Goal: Task Accomplishment & Management: Manage account settings

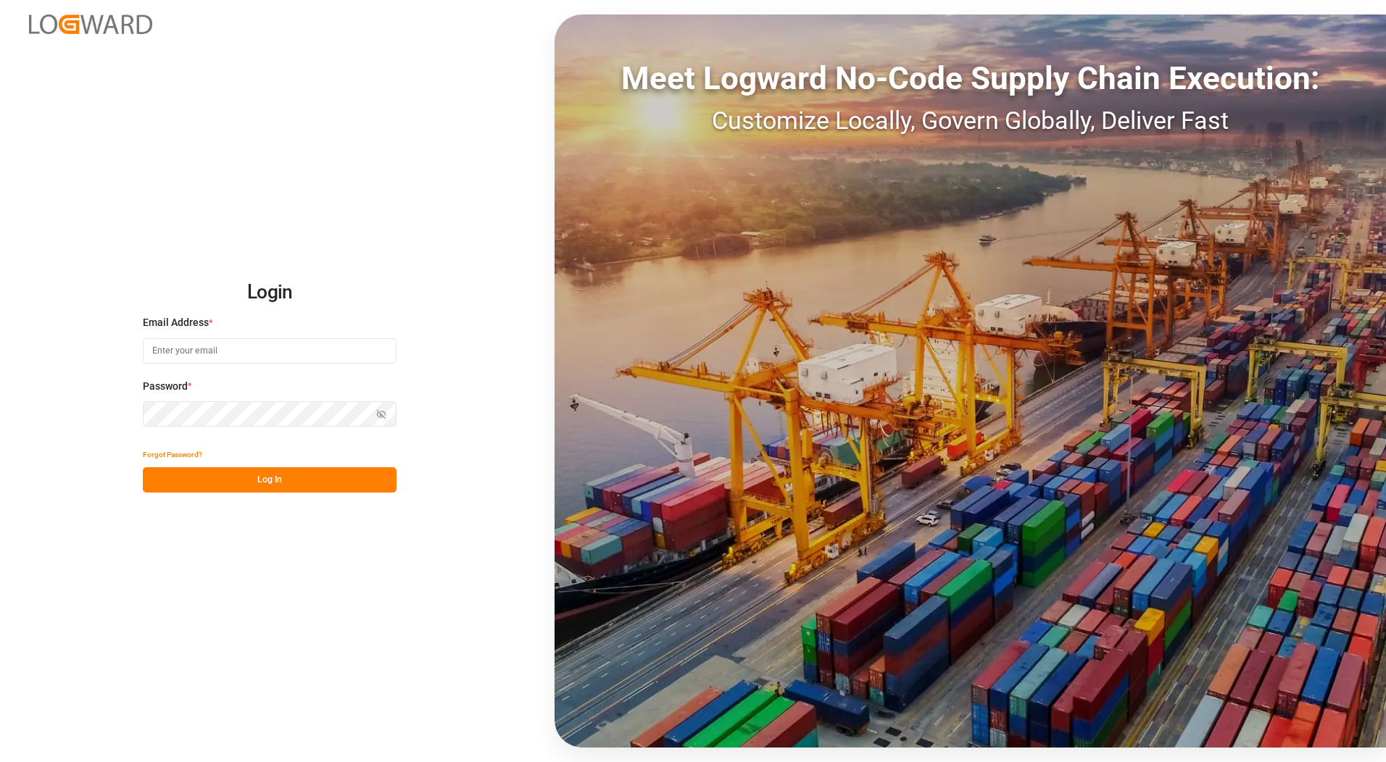
click at [183, 346] on input at bounding box center [270, 350] width 254 height 25
type input "[PERSON_NAME][EMAIL_ADDRESS][PERSON_NAME][DOMAIN_NAME]"
click at [227, 483] on button "Log In" at bounding box center [270, 479] width 254 height 25
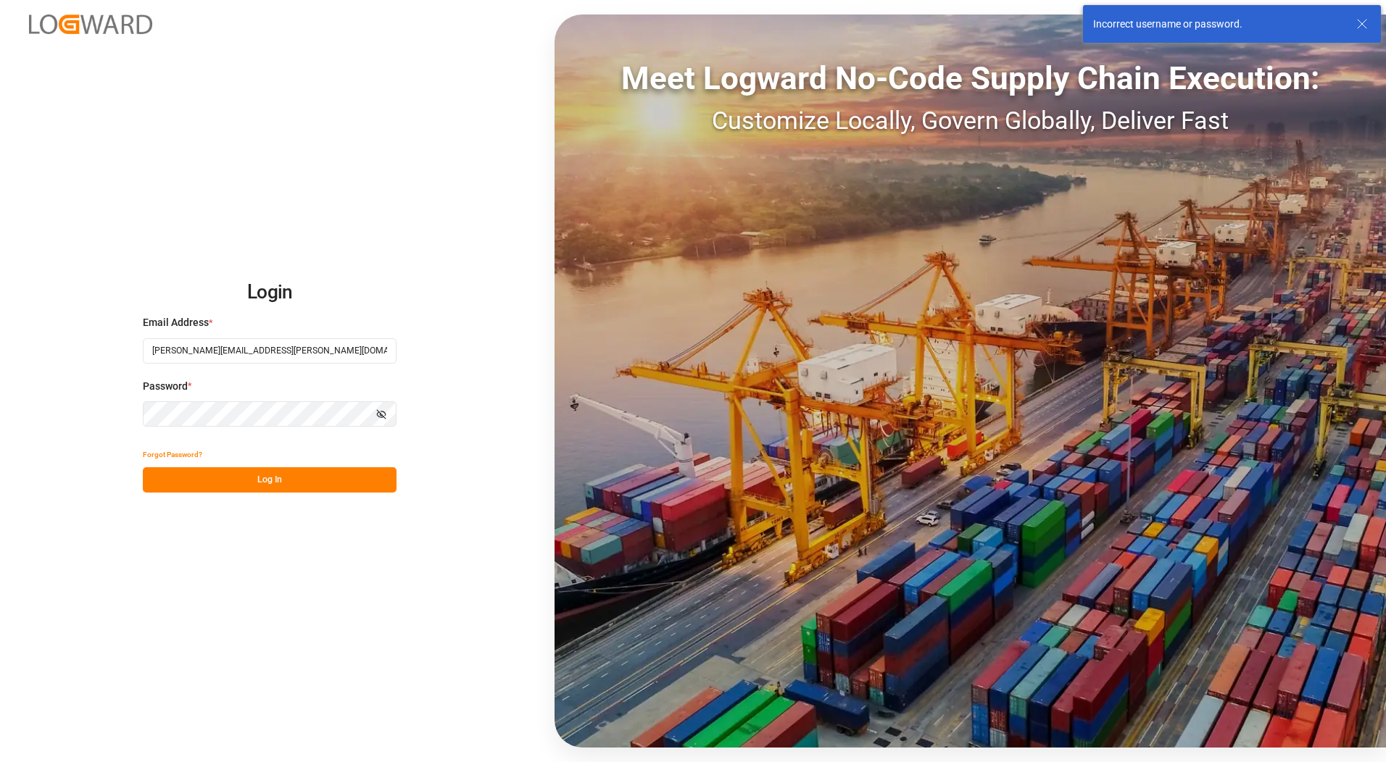
click at [383, 412] on icon "button" at bounding box center [383, 414] width 5 height 4
click at [271, 477] on button "Log In" at bounding box center [270, 479] width 254 height 25
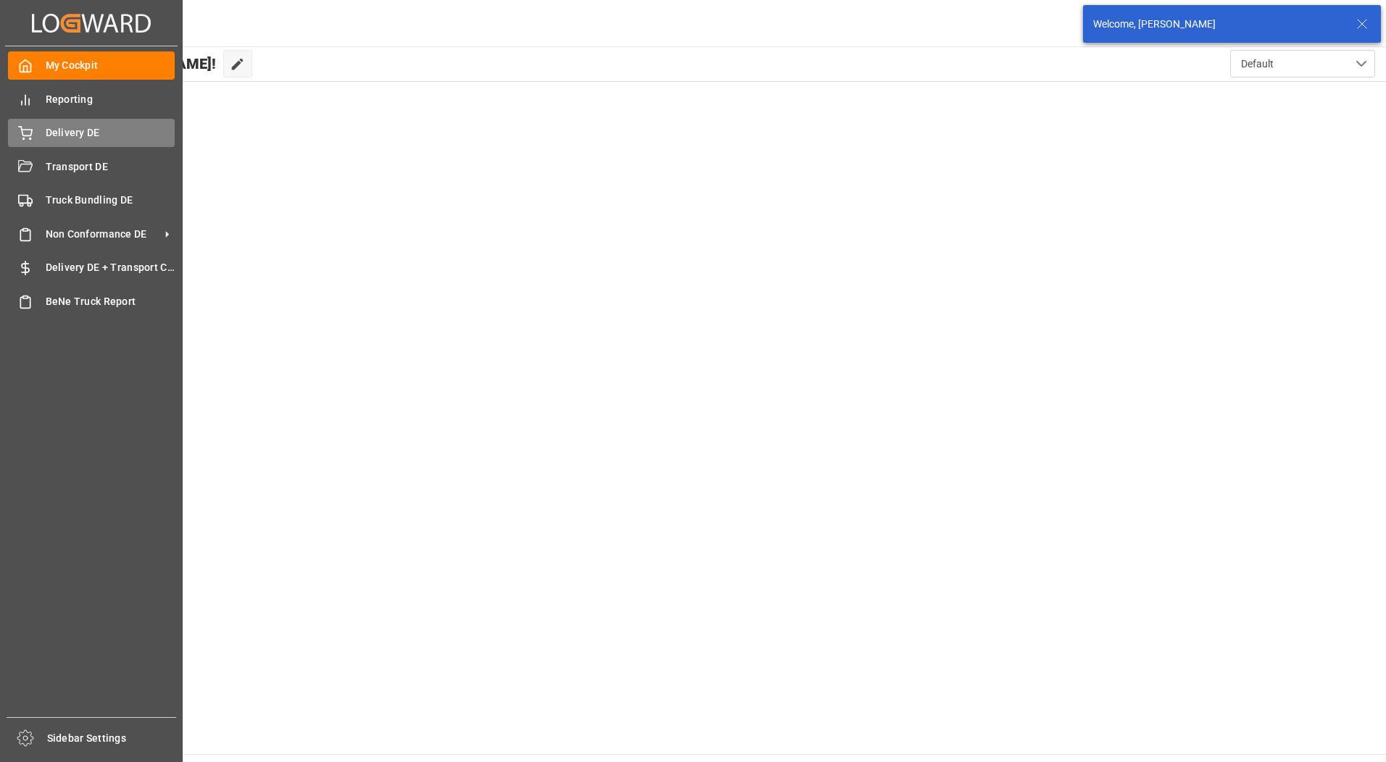
click at [13, 142] on div "Delivery DE Delivery DE" at bounding box center [91, 133] width 167 height 28
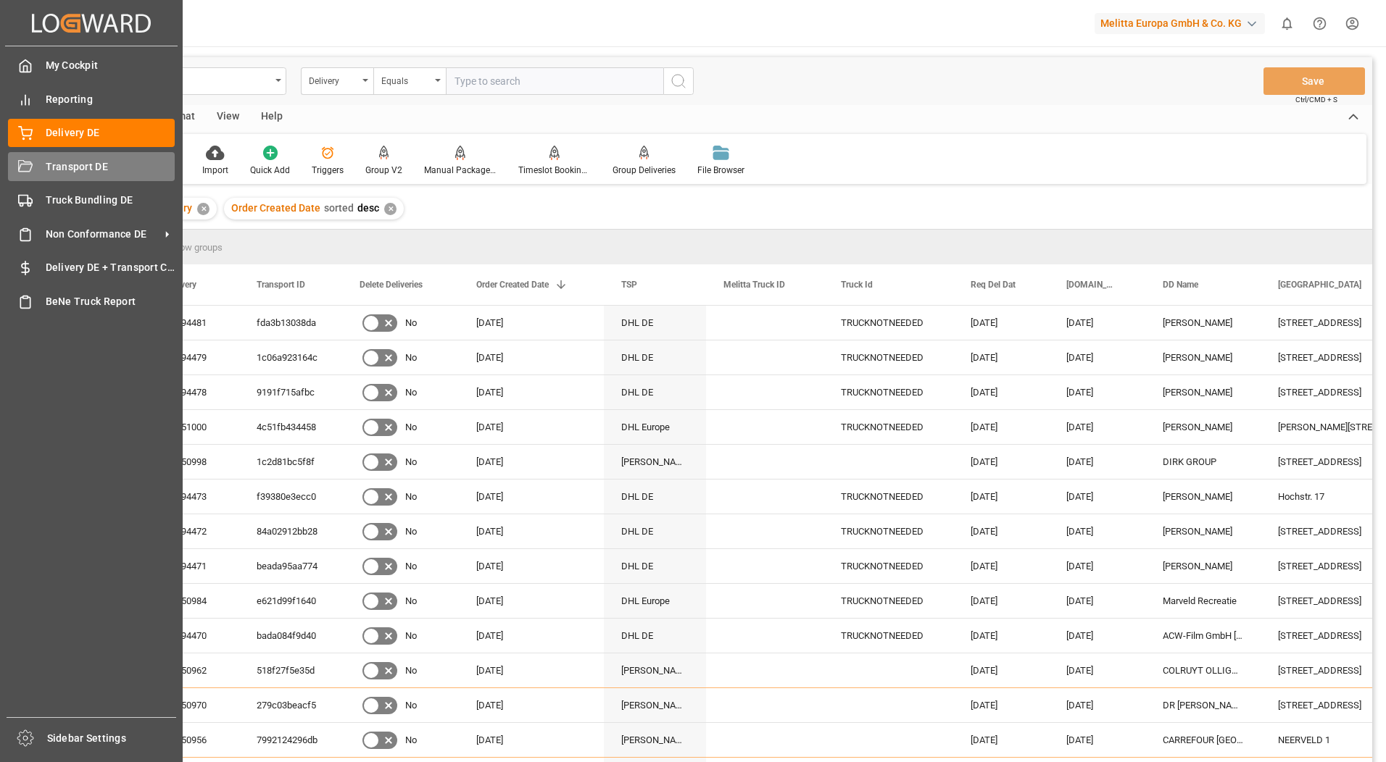
click at [32, 162] on icon at bounding box center [25, 167] width 14 height 14
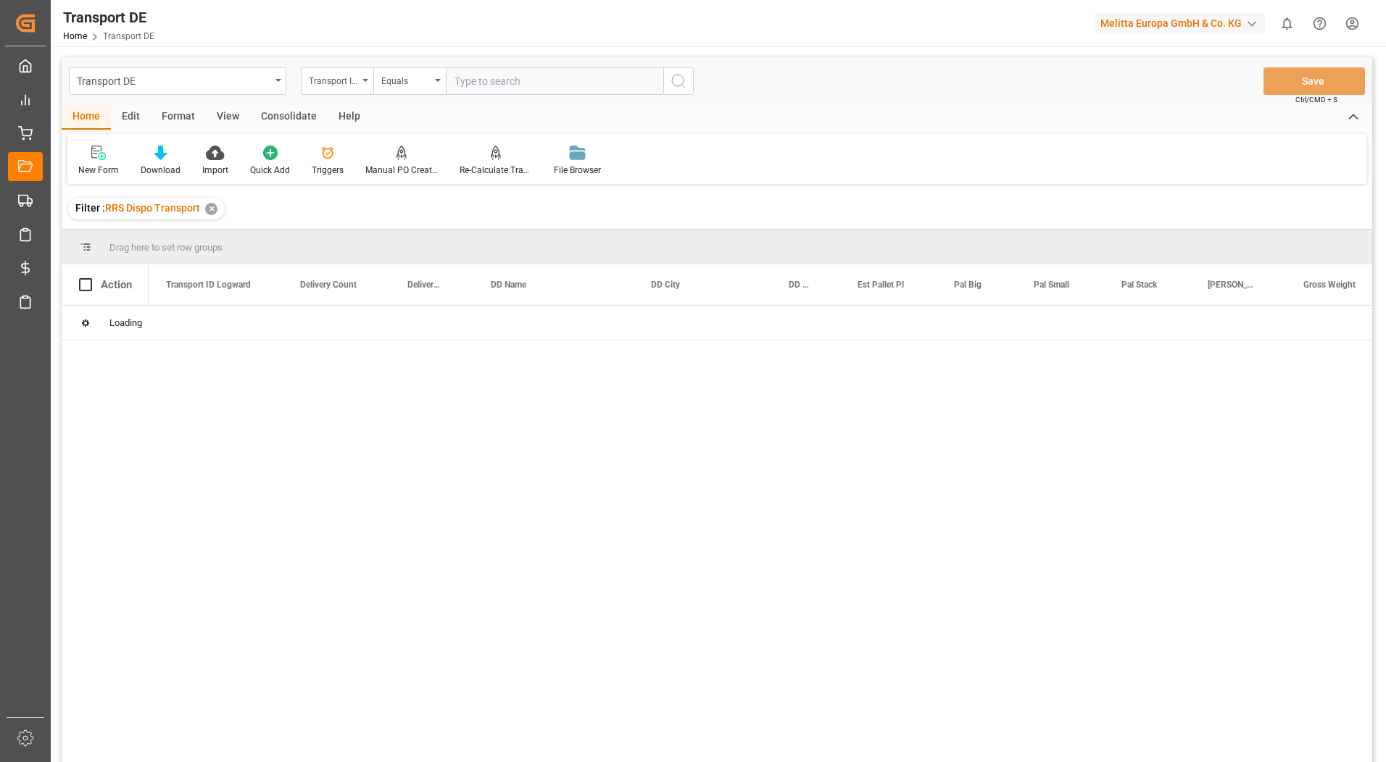
click at [507, 83] on input "text" at bounding box center [554, 81] width 217 height 28
paste input "6af43b283e3a"
type input "6af43b283e3a"
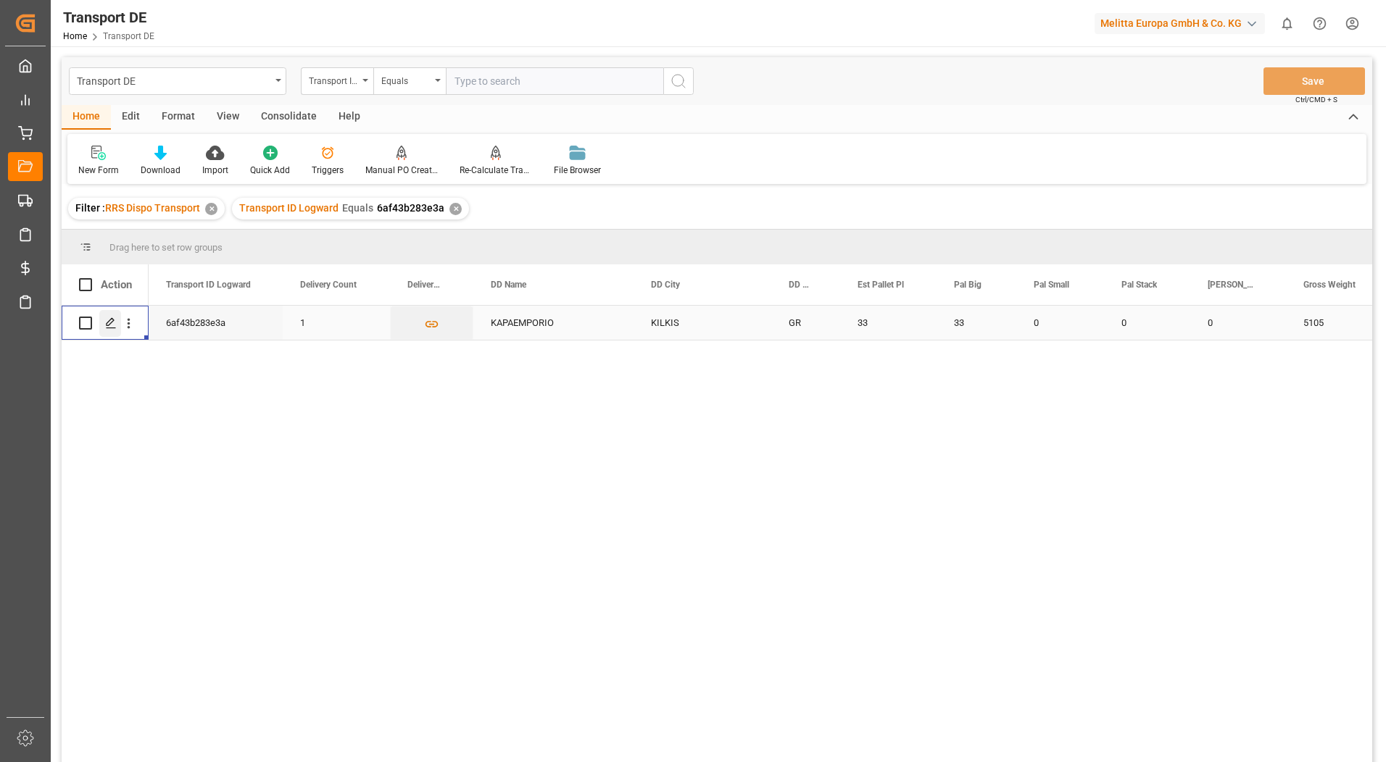
click at [107, 326] on polygon "Press SPACE to select this row." at bounding box center [110, 322] width 7 height 7
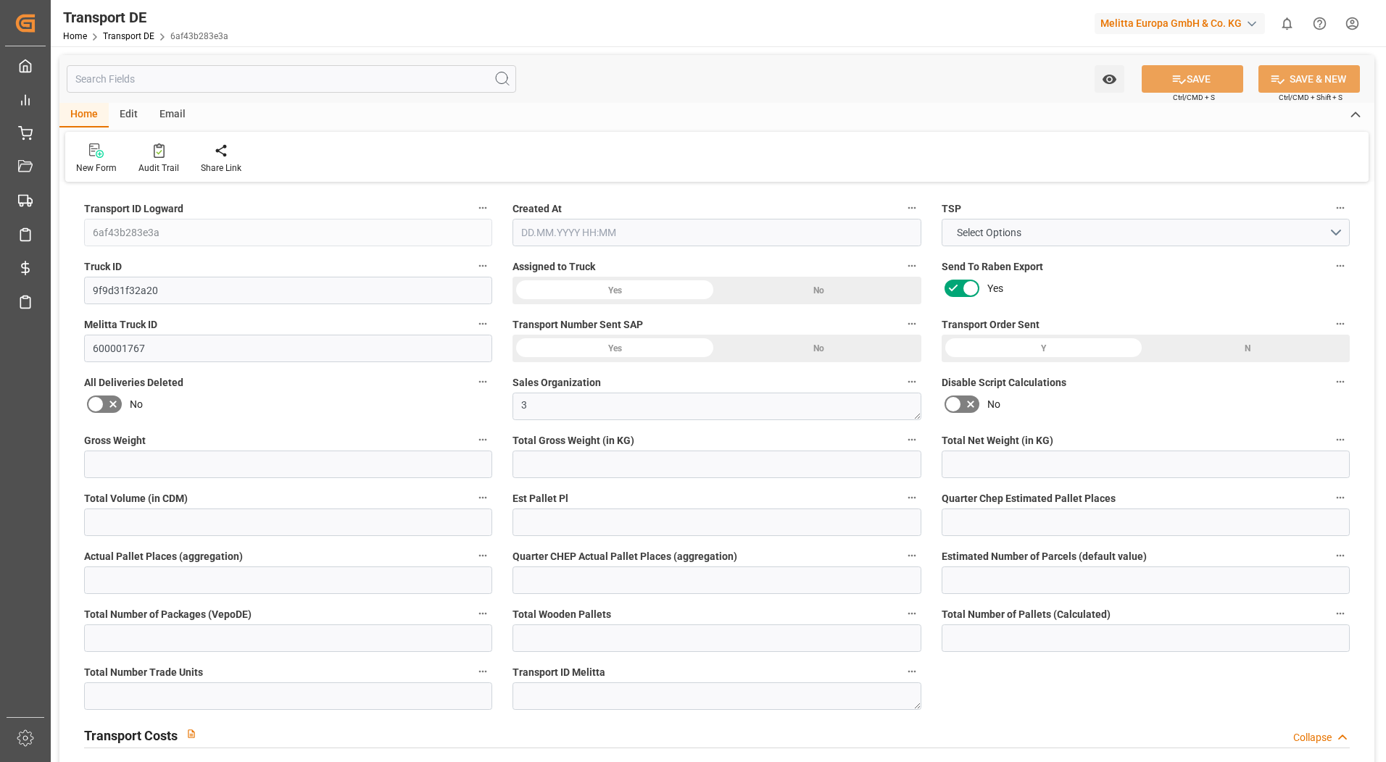
type input "5105"
type input "4266.405"
type input "3037.815"
type input "57378.42"
type input "33"
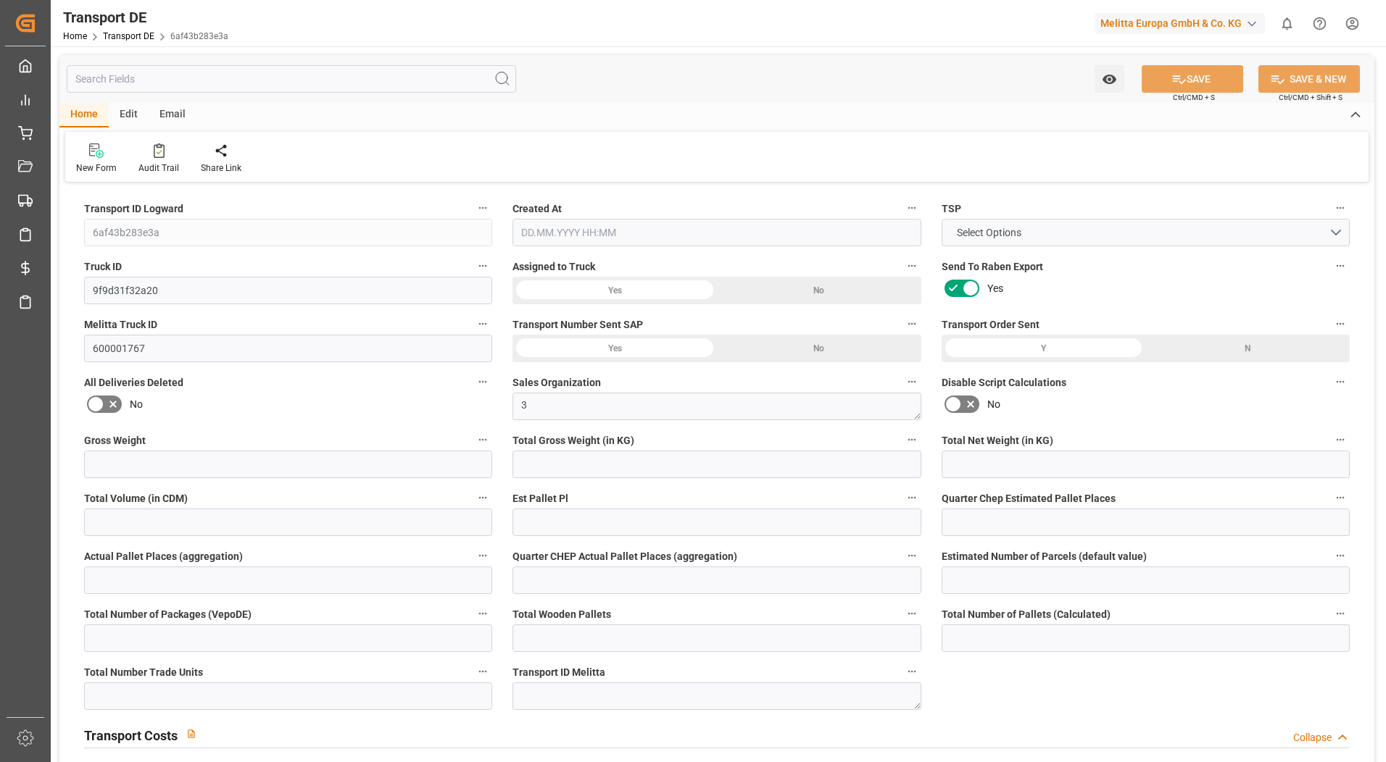
type input "0"
type input "1"
type input "0"
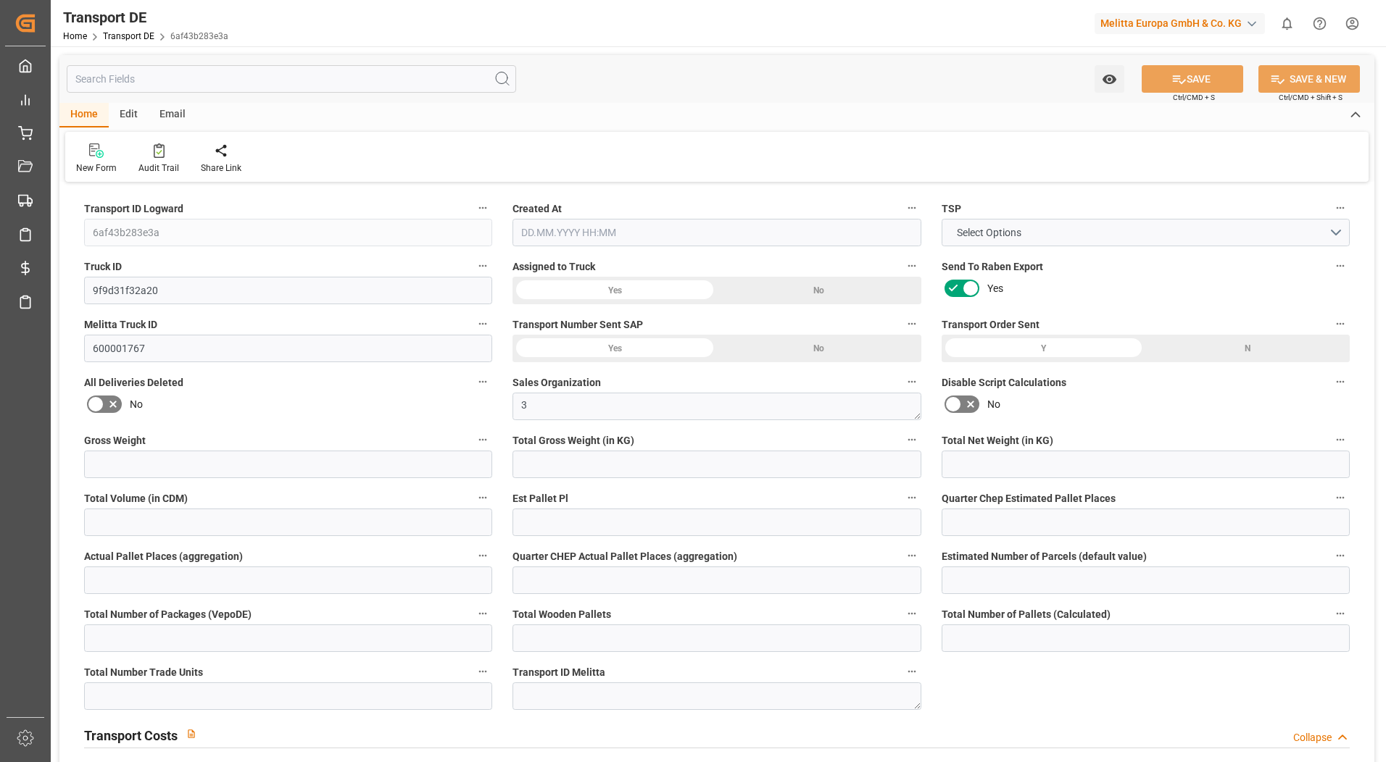
type input "33"
type input "0"
type input "5445"
type input "0"
type input "3640.23"
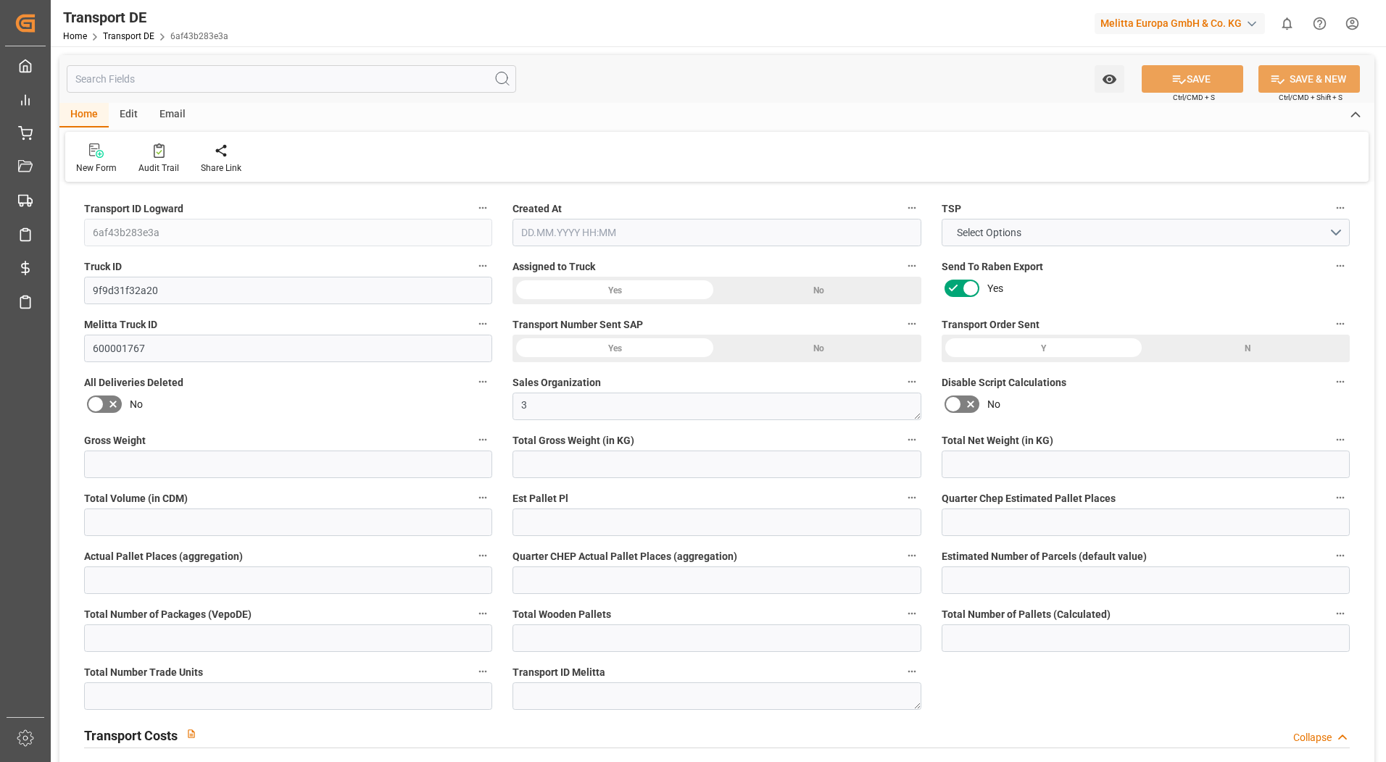
type input "39.586"
type input "3640.23"
type input "3606.0118"
type input "61"
type input "0"
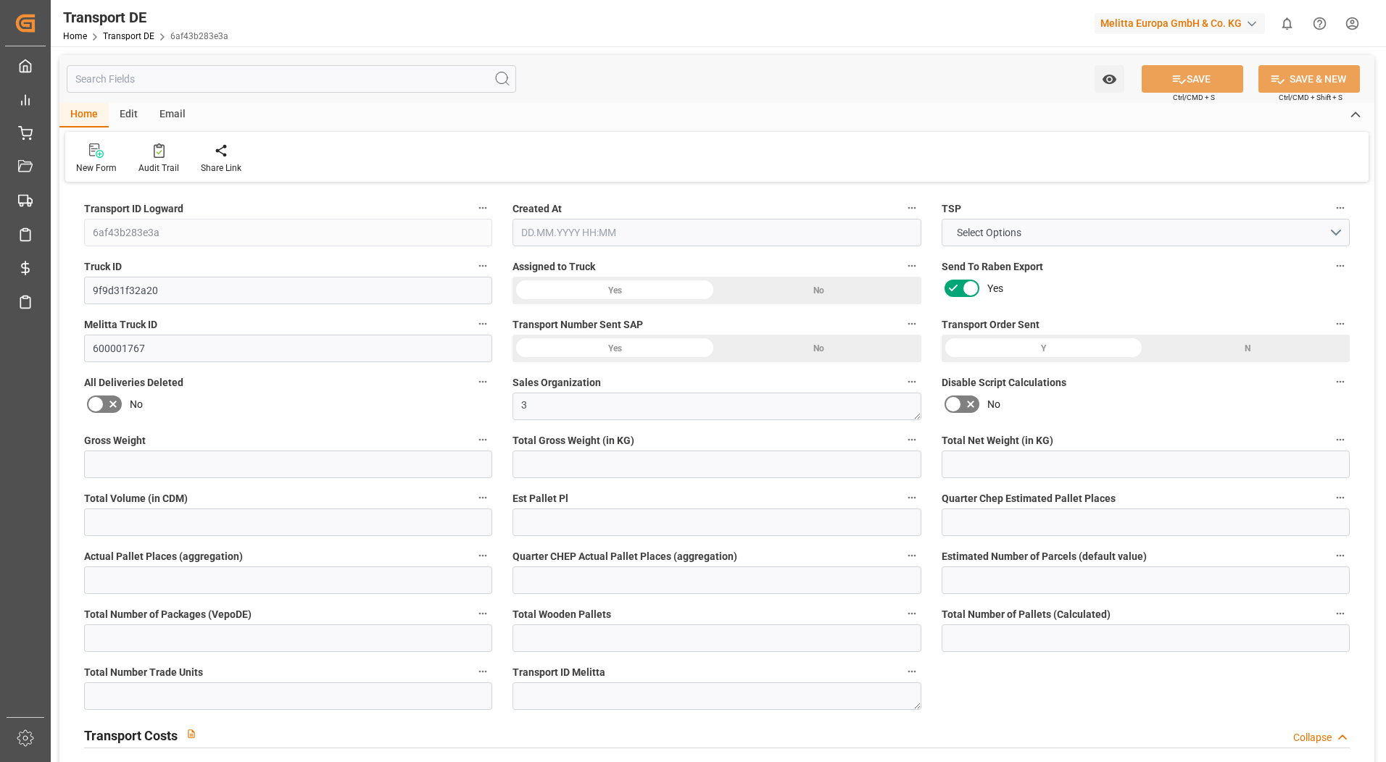
type input "0"
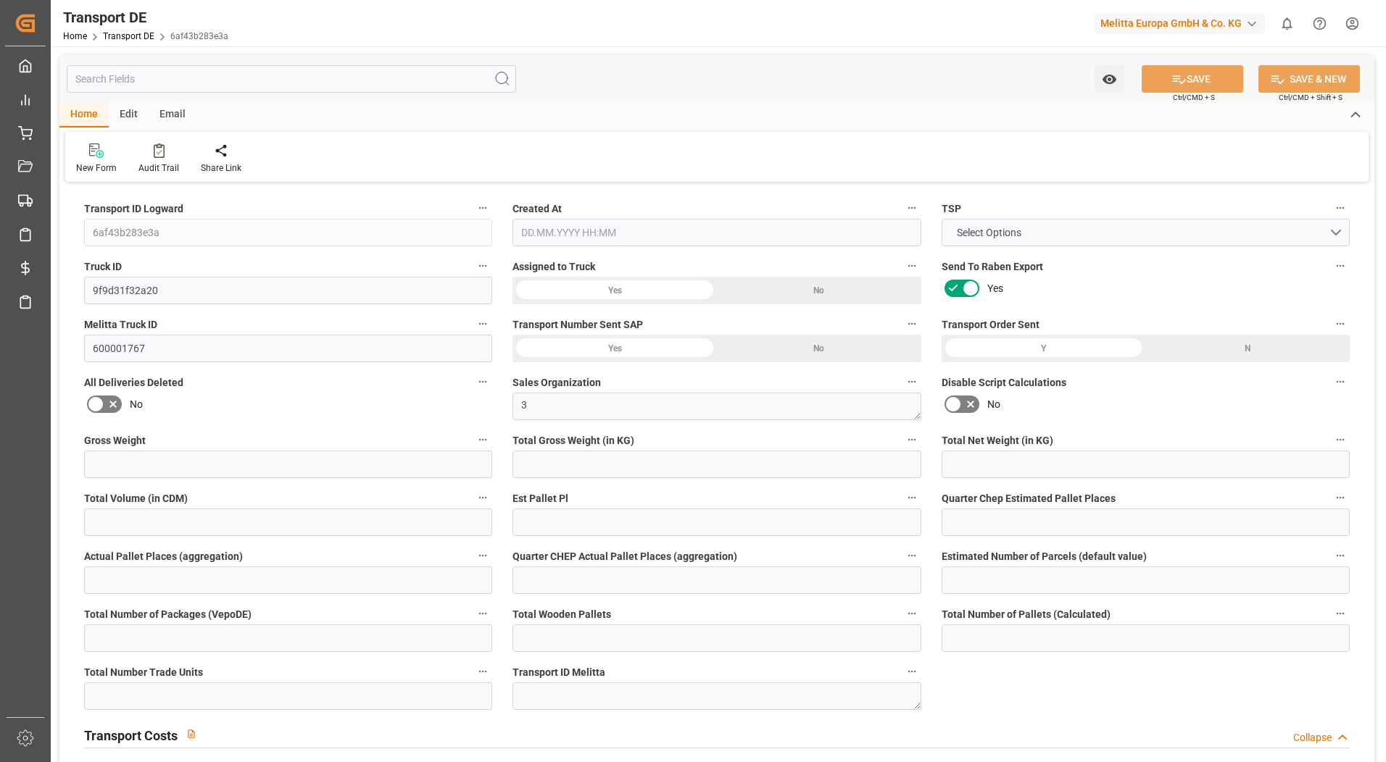
type input "0"
type input "-34.2182"
type input "0"
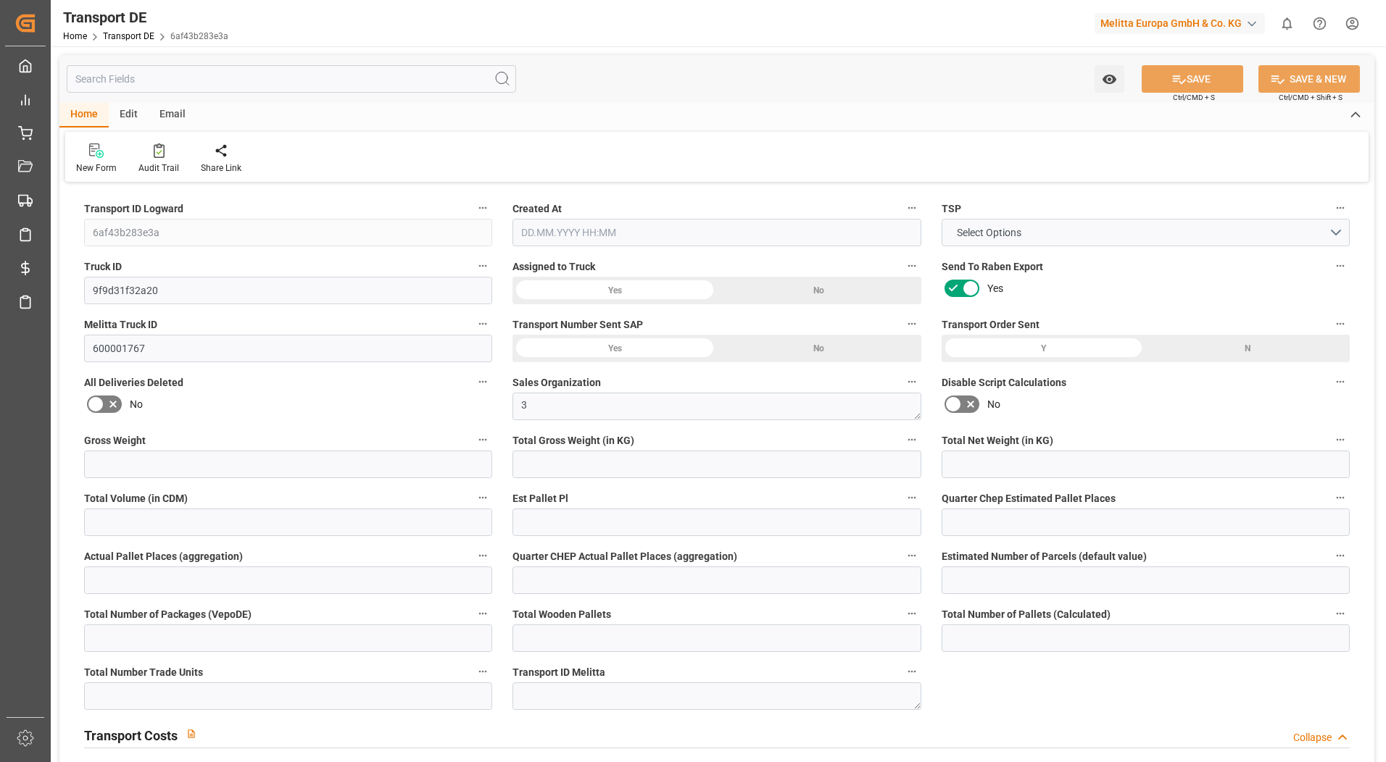
type input "0"
type input "4266.405"
type input "4710.8598"
type input "21"
type input "35"
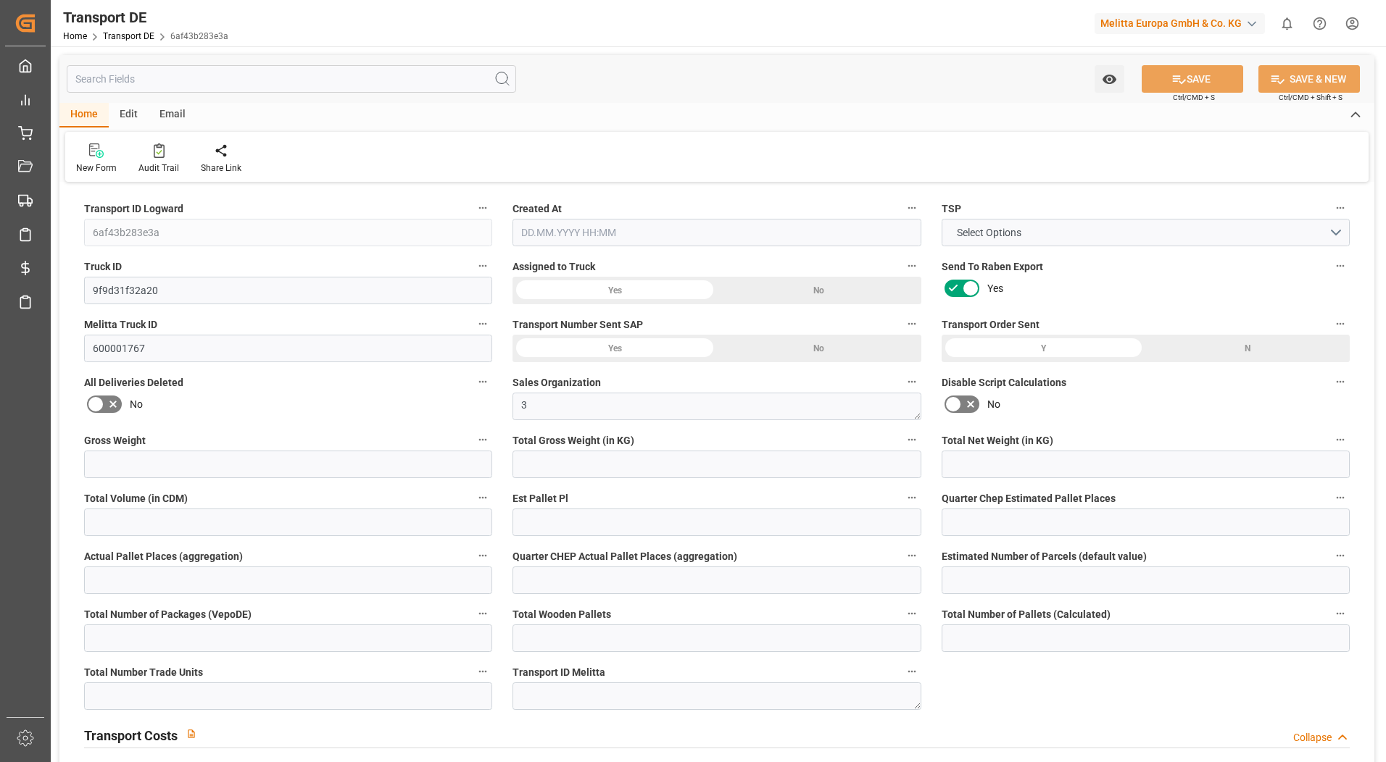
type input "33"
type input "0"
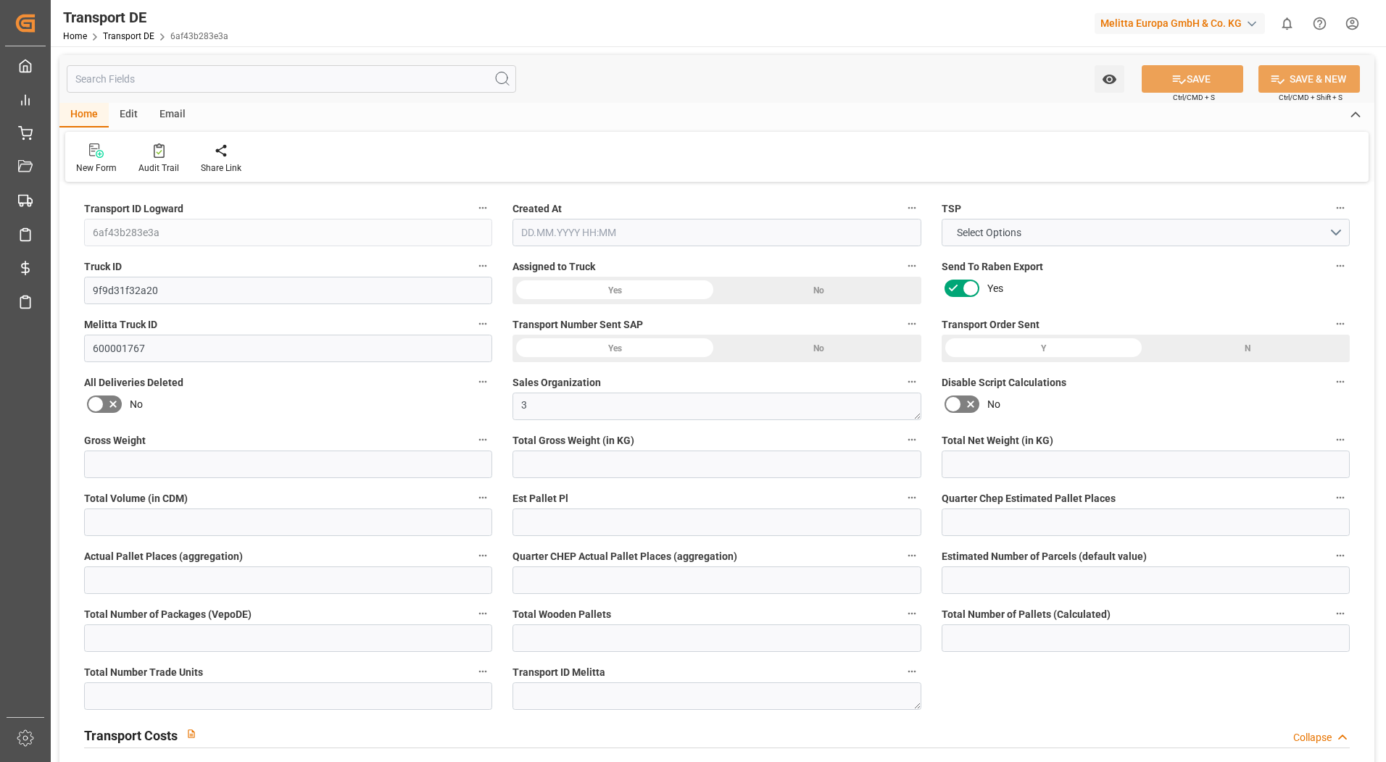
type input "0"
type input "1"
type input "0"
type input "5445"
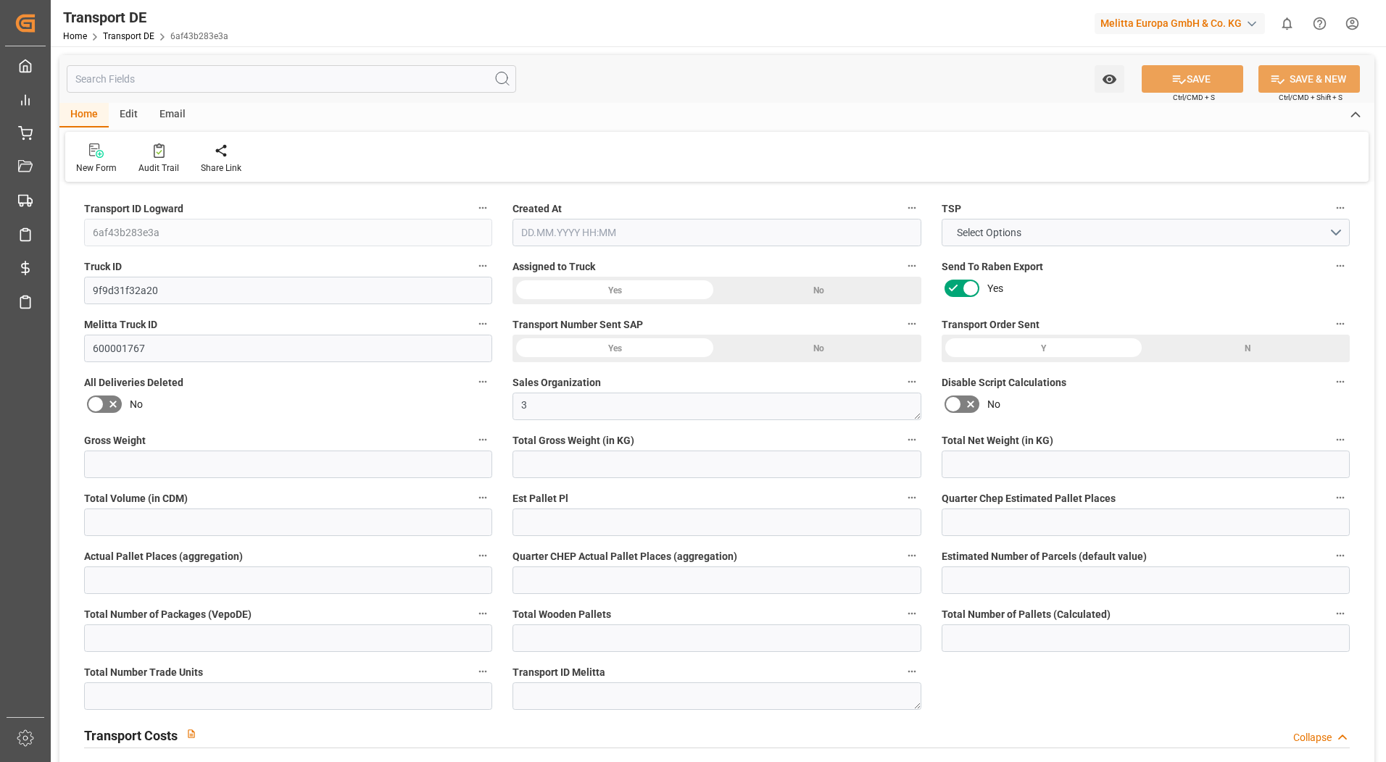
type input "3645.5978"
type input "3606.0118"
type input "[DATE] 11:43"
type input "[DATE]"
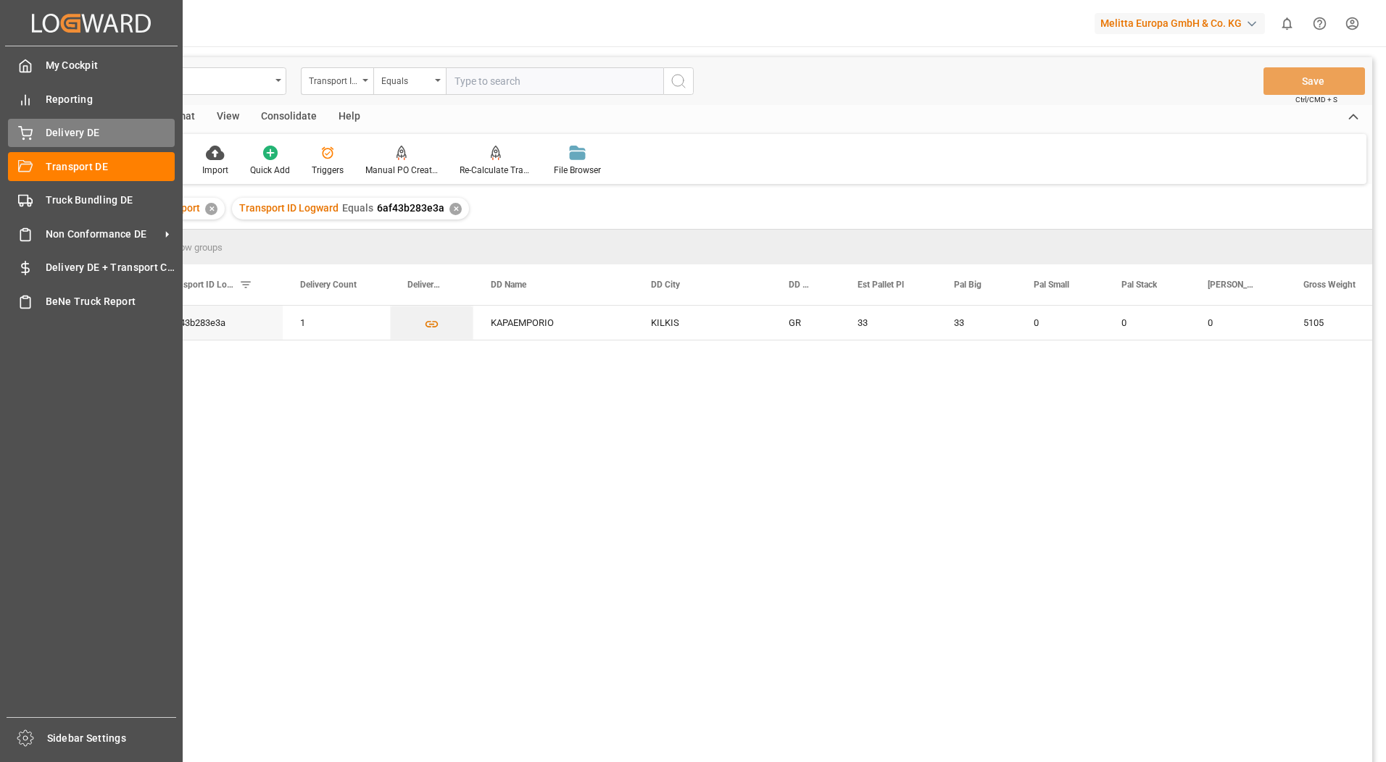
click at [30, 132] on icon at bounding box center [25, 133] width 14 height 14
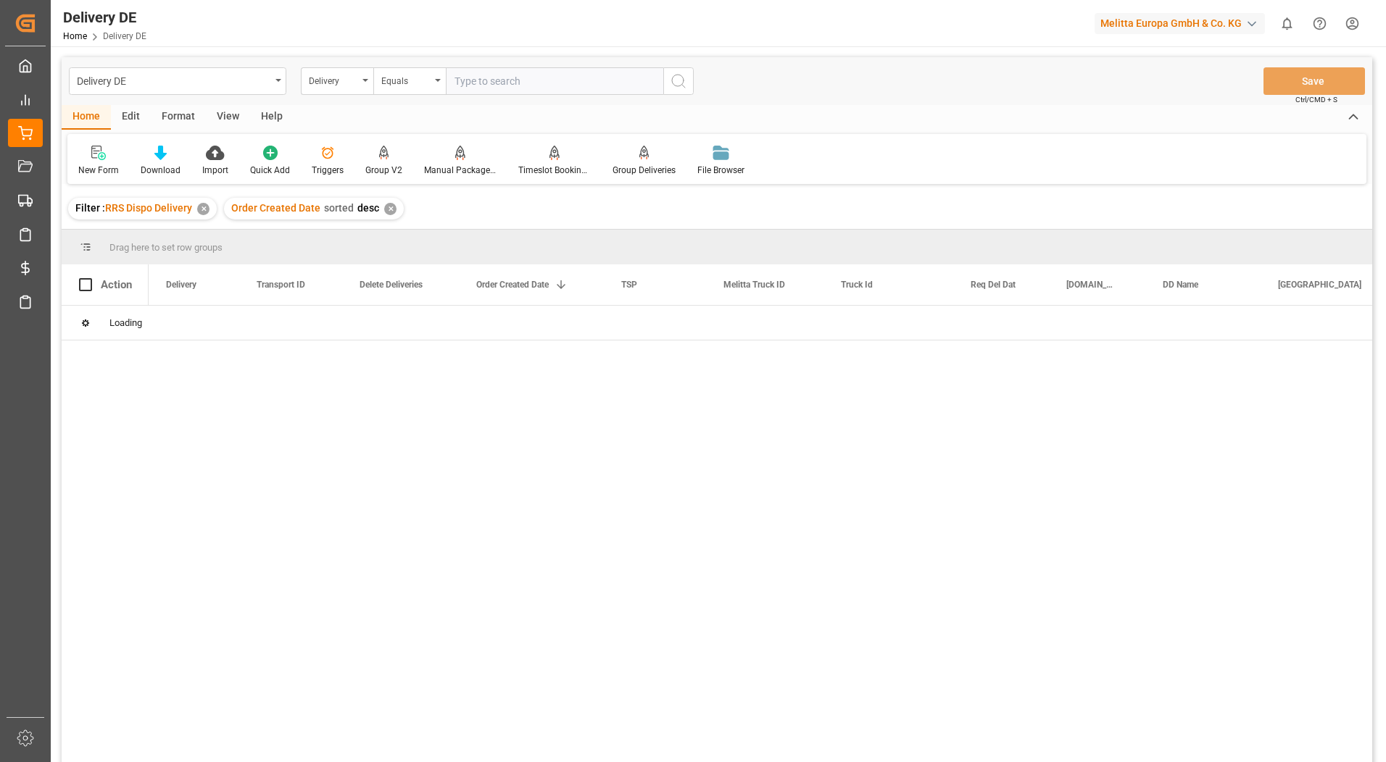
click at [492, 83] on input "text" at bounding box center [554, 81] width 217 height 28
click at [478, 83] on input "text" at bounding box center [554, 81] width 217 height 28
paste input "92549678"
type input "92549678"
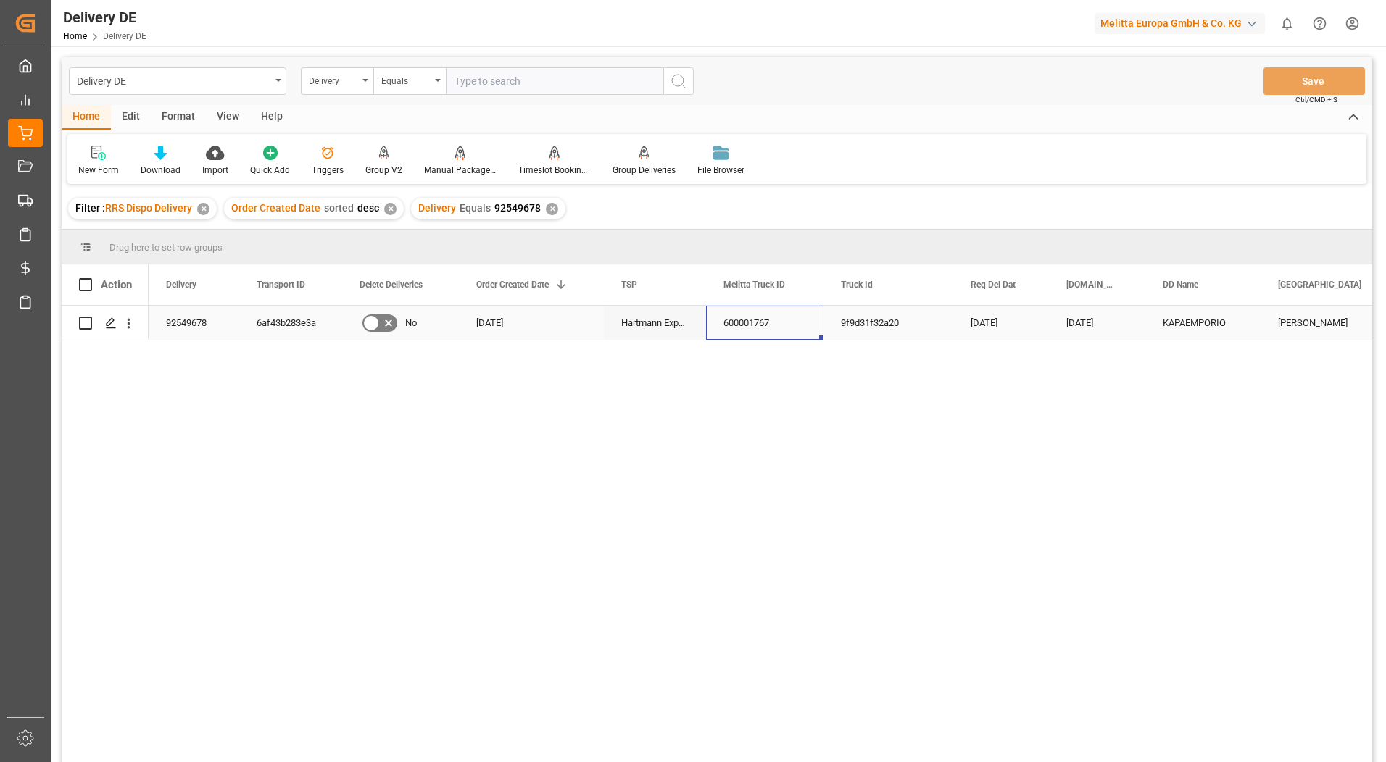
click at [751, 323] on div "600001767" at bounding box center [764, 323] width 117 height 34
click at [485, 88] on input "text" at bounding box center [554, 81] width 217 height 28
paste input "92547239"
type input "92547239"
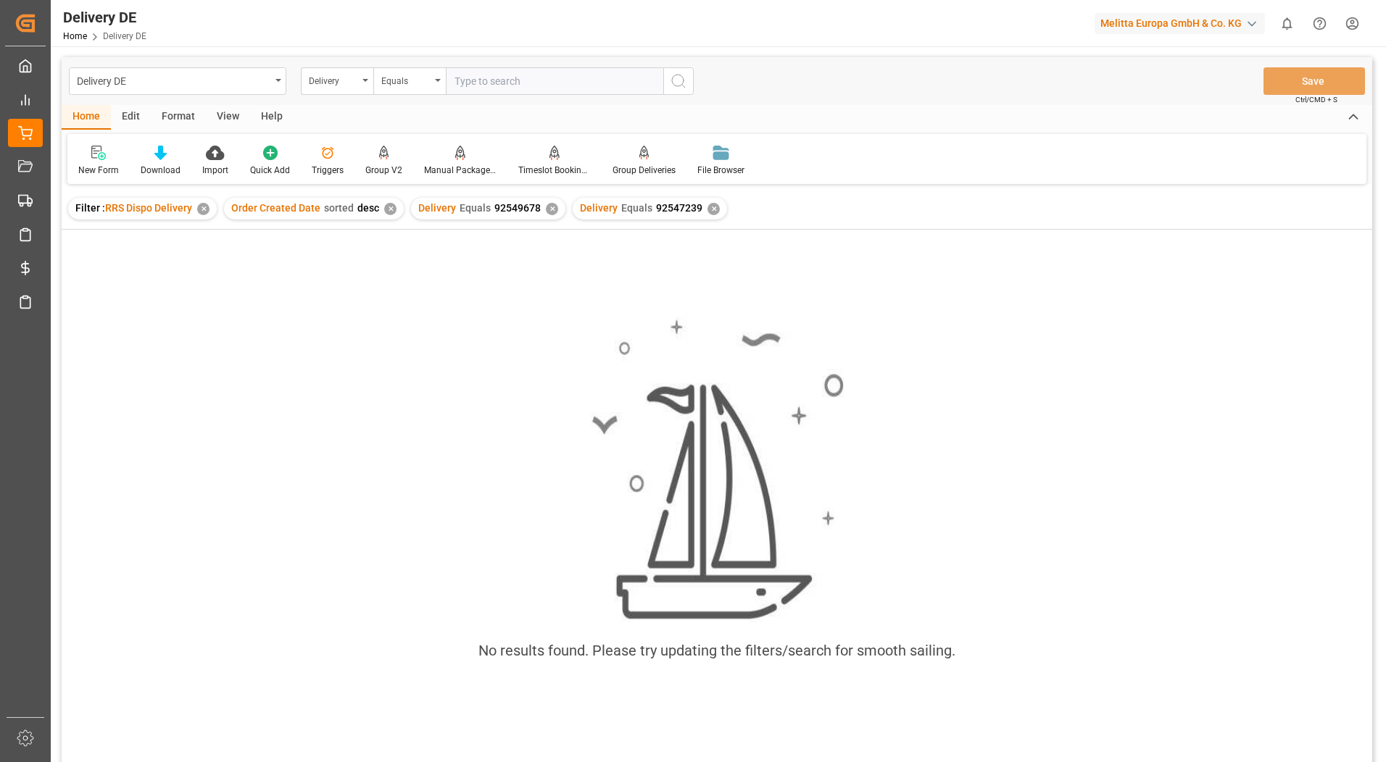
click at [546, 211] on div "✕" at bounding box center [552, 209] width 12 height 12
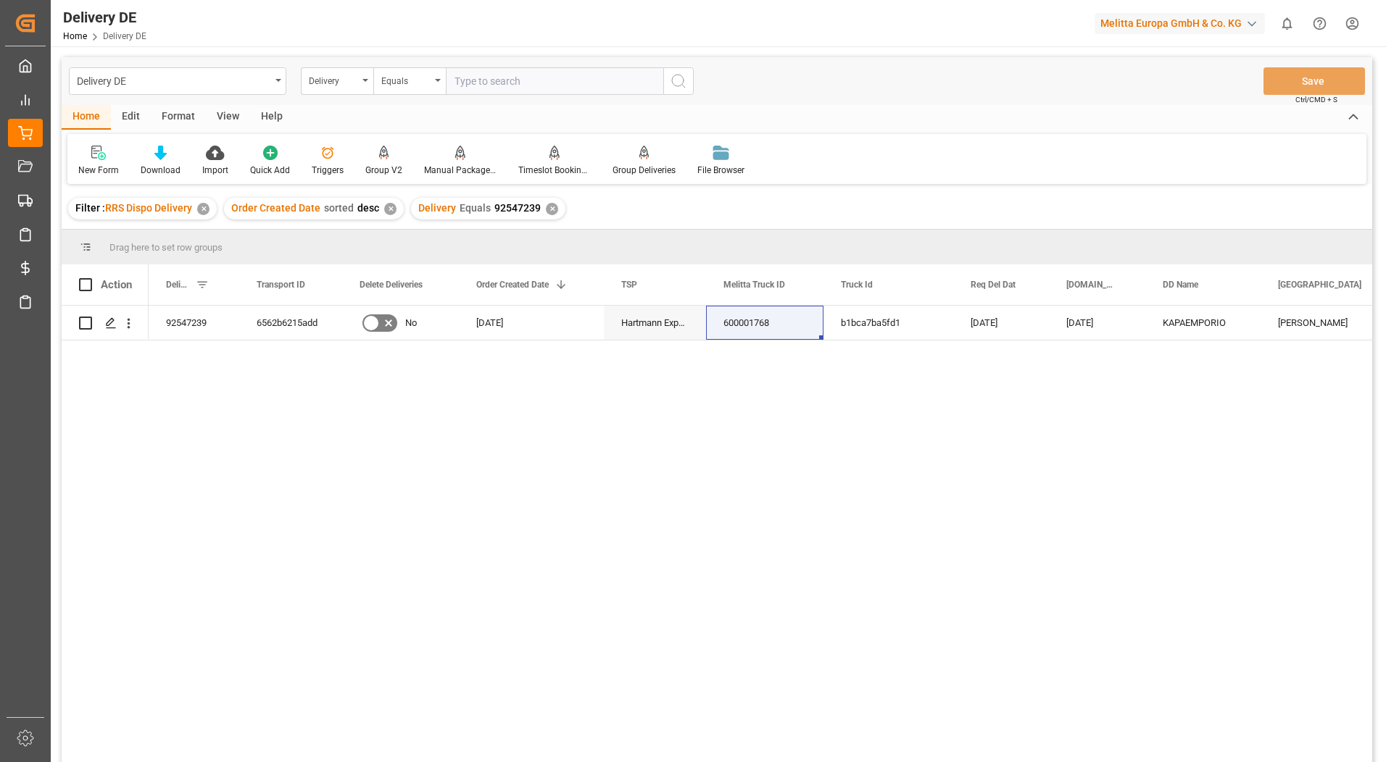
click at [547, 211] on div "✕" at bounding box center [552, 209] width 12 height 12
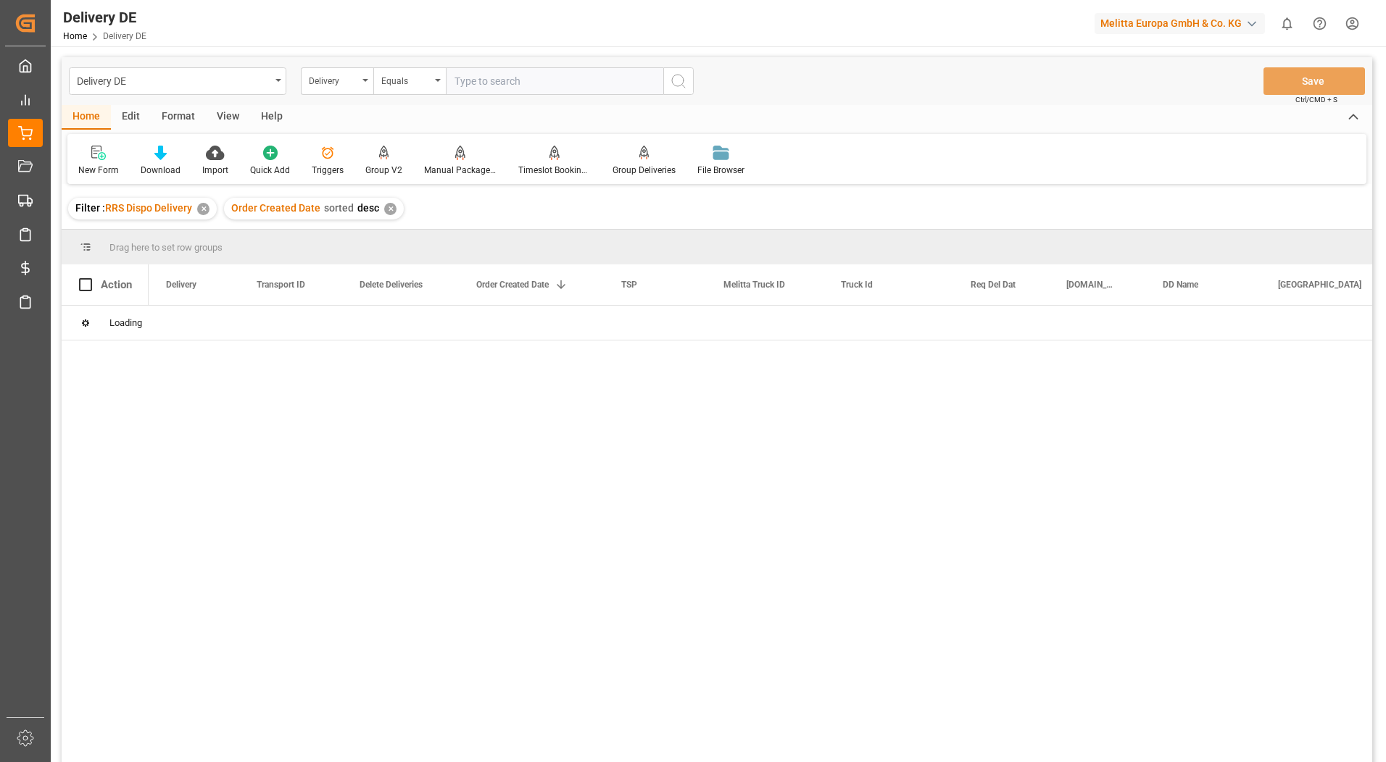
click at [480, 80] on input "text" at bounding box center [554, 81] width 217 height 28
paste input "92547239"
type input "92547239"
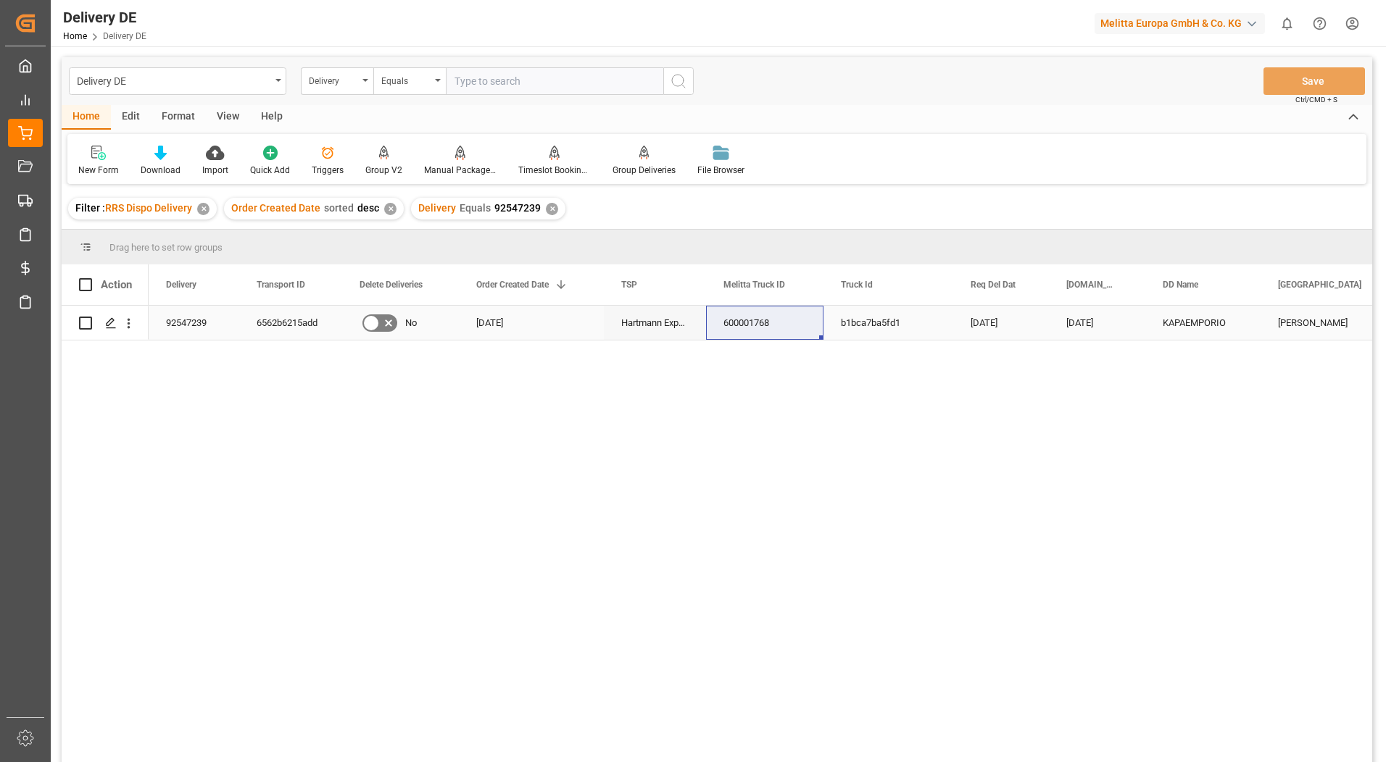
click at [688, 335] on div "Hartmann Export" at bounding box center [655, 323] width 102 height 34
click at [744, 327] on div "600001768" at bounding box center [764, 323] width 117 height 34
click at [112, 322] on icon "Press SPACE to select this row." at bounding box center [111, 323] width 12 height 12
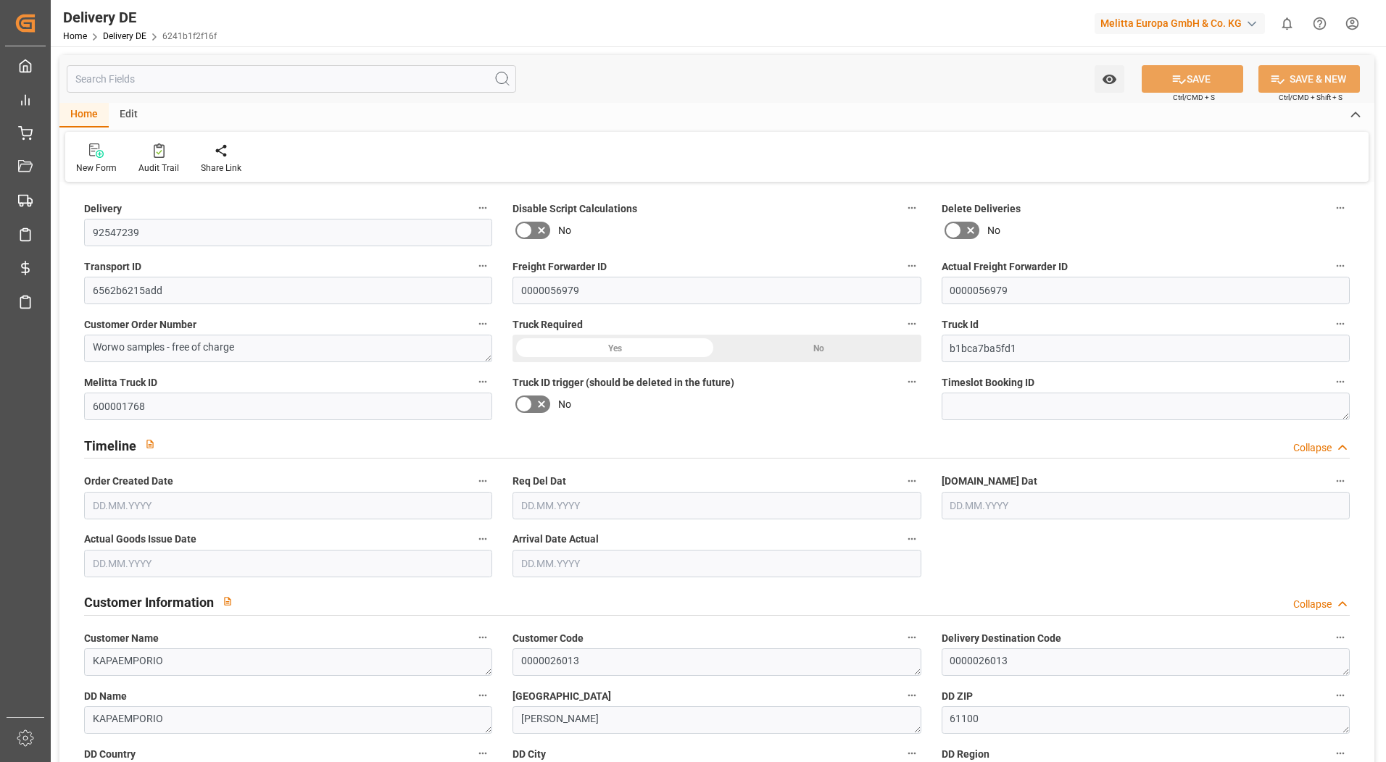
type input "0"
type input "1"
type input "7.996"
type input "38"
type input "259.624"
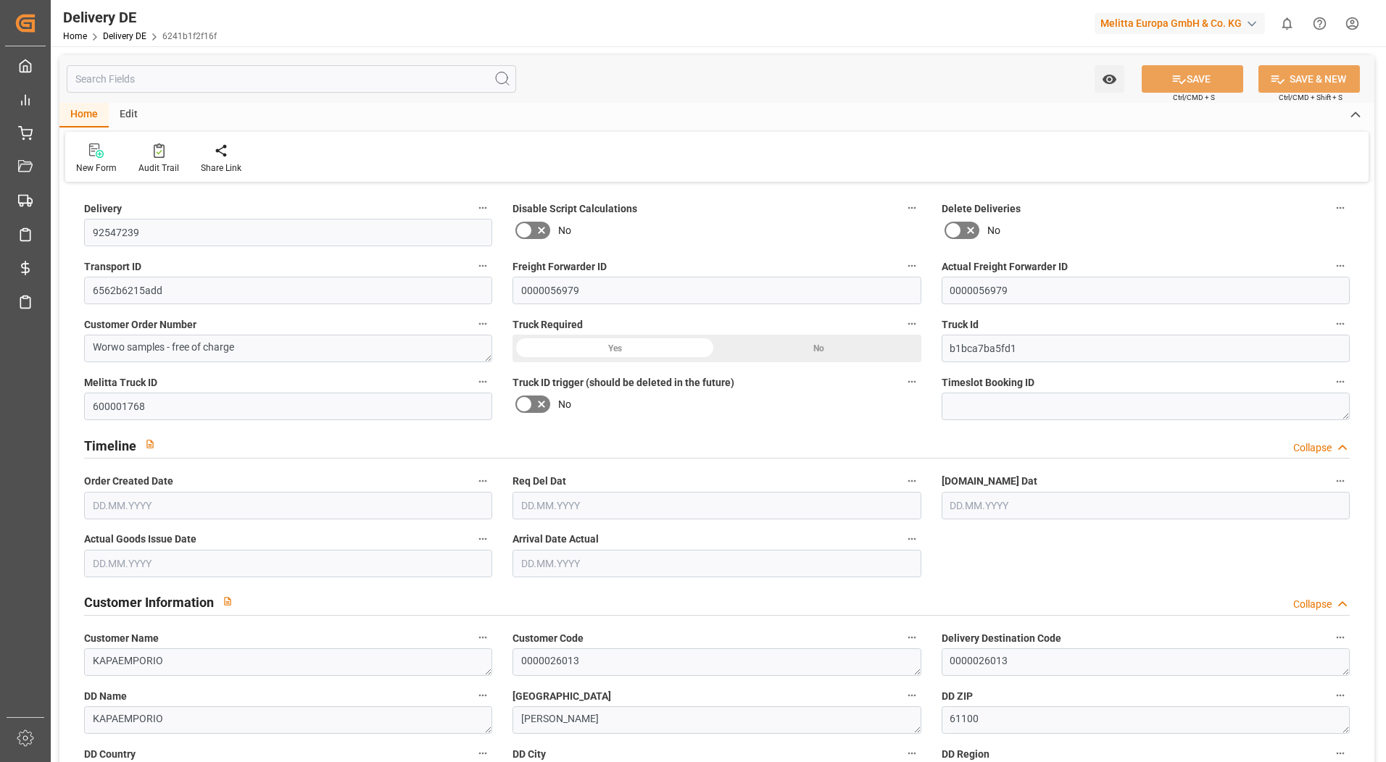
type input "[DATE]"
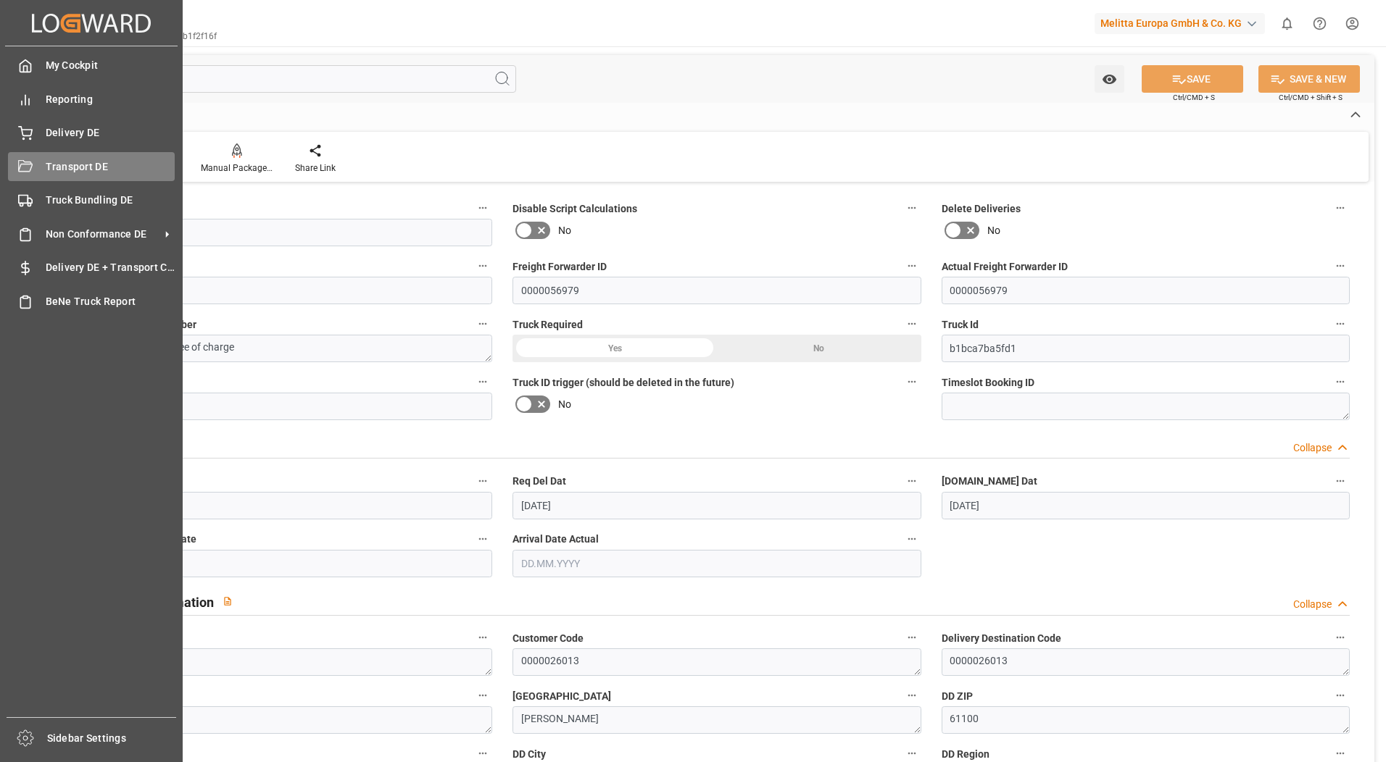
click at [30, 163] on icon at bounding box center [25, 167] width 14 height 14
